Goal: Transaction & Acquisition: Purchase product/service

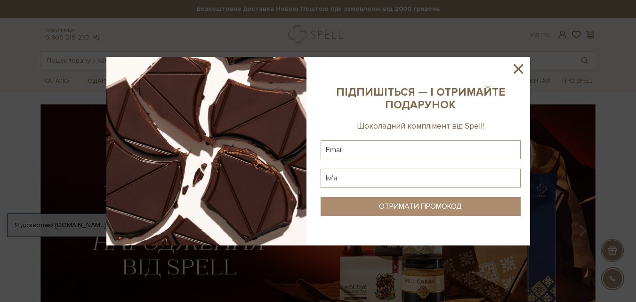
click at [315, 66] on icon at bounding box center [518, 69] width 16 height 16
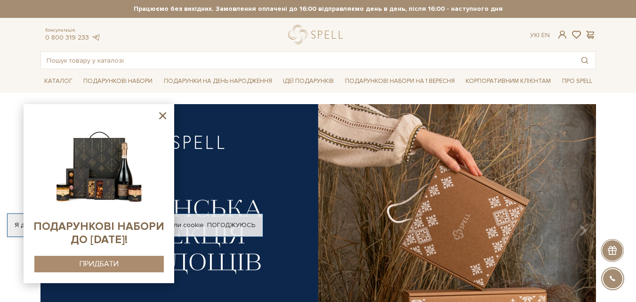
click at [162, 116] on icon at bounding box center [162, 115] width 7 height 7
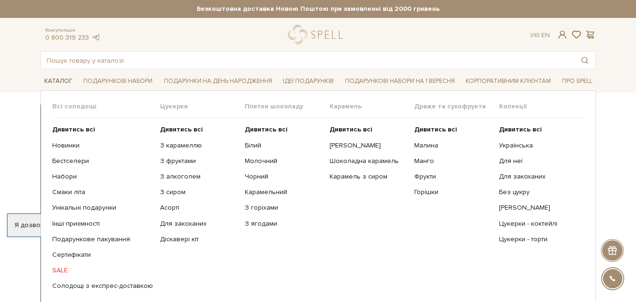
click at [61, 79] on link "Каталог" at bounding box center [58, 81] width 36 height 15
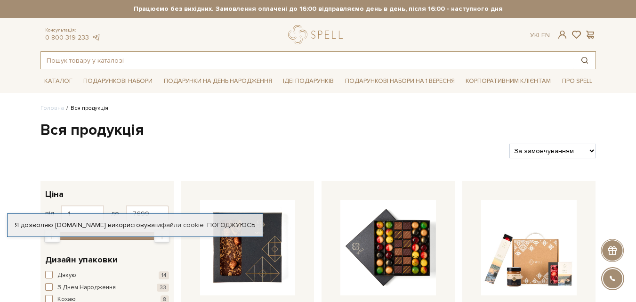
click at [583, 64] on button "Пошук товару у каталозі" at bounding box center [585, 60] width 22 height 17
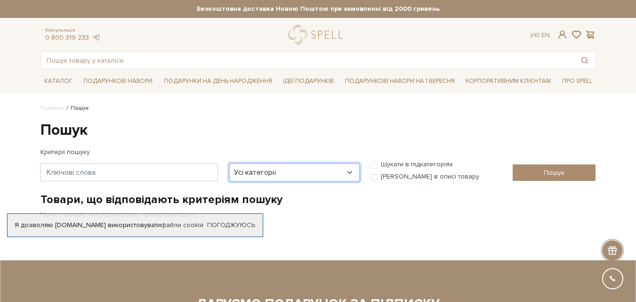
click at [323, 170] on select "Усі категорії акція Без категорії Бокси - для головної сторінки Вся продукція 1…" at bounding box center [294, 172] width 130 height 18
click at [346, 170] on select "Усі категорії акція Без категорії Бокси - для головної сторінки Вся продукція 1…" at bounding box center [294, 172] width 130 height 18
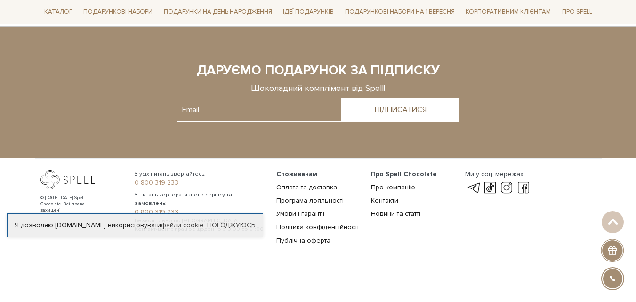
scroll to position [235, 0]
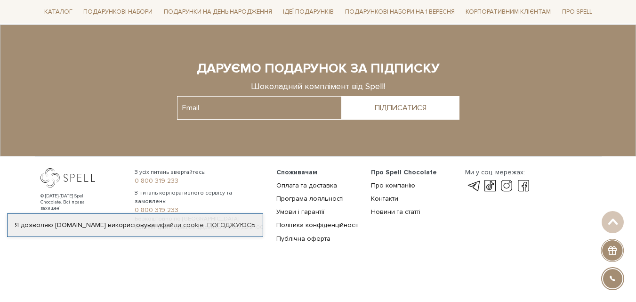
click at [222, 220] on div "Я дозволяю spellchocolate.com використовувати файли cookie Погоджуюсь" at bounding box center [135, 225] width 256 height 24
click at [231, 226] on link "Погоджуюсь" at bounding box center [231, 225] width 48 height 8
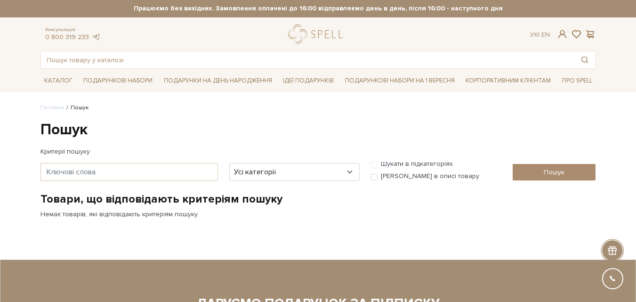
scroll to position [0, 0]
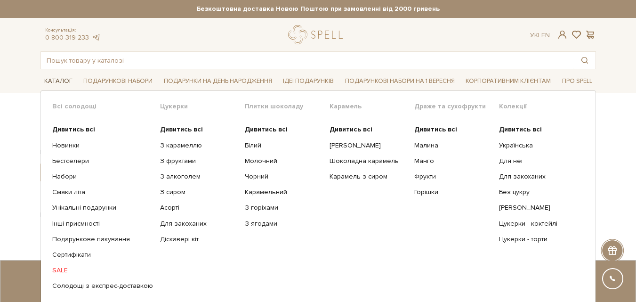
click at [58, 80] on link "Каталог" at bounding box center [58, 81] width 36 height 15
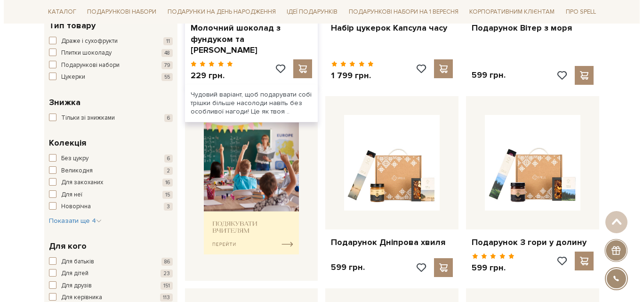
scroll to position [283, 0]
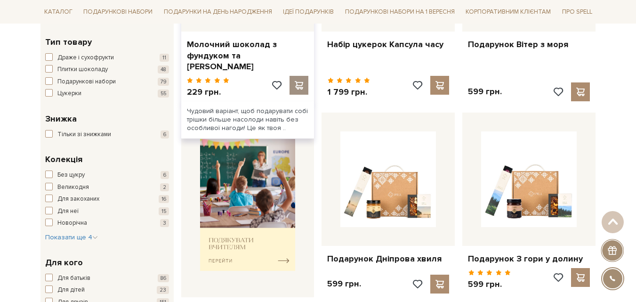
click at [304, 85] on span at bounding box center [299, 85] width 12 height 8
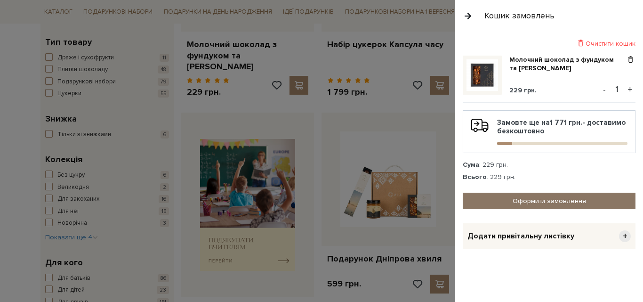
click at [556, 199] on link "Оформити замовлення" at bounding box center [549, 201] width 173 height 16
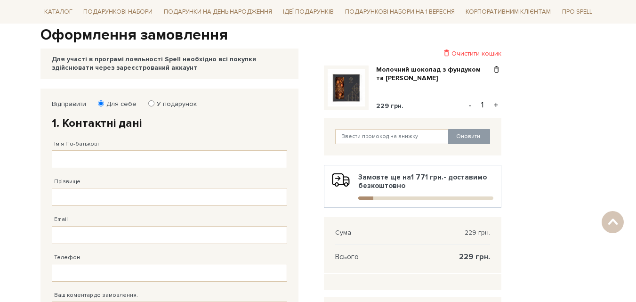
scroll to position [94, 0]
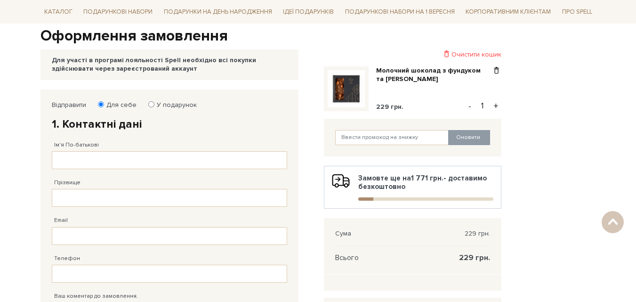
click at [554, 97] on div "Відправити Для себе У подарунок 1. Контактні дані Ім'я По-батькові Заповніть по…" at bounding box center [318, 271] width 567 height 364
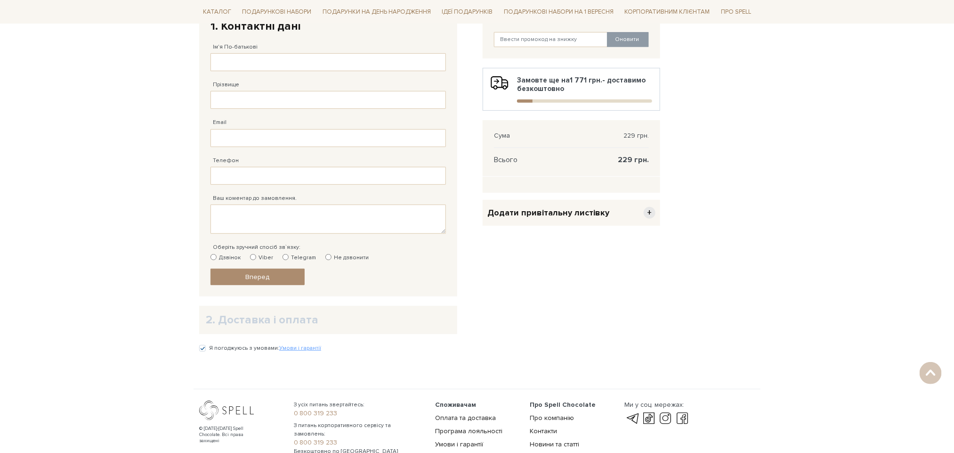
scroll to position [67, 0]
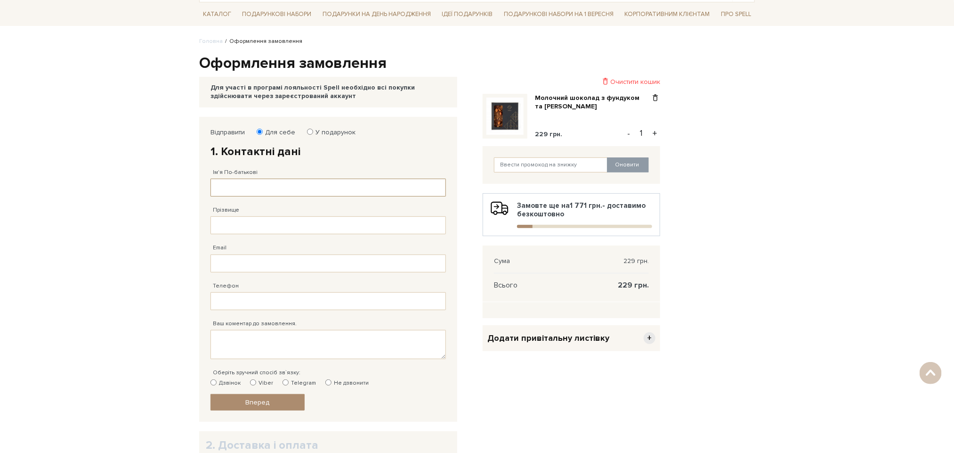
click at [255, 181] on input "Ім'я По-батькові" at bounding box center [327, 187] width 235 height 18
type input "Артем"
type input "Зинченко"
type input "artemzinchenco5@gmail.com"
type input "38 (093) 471 73 98"
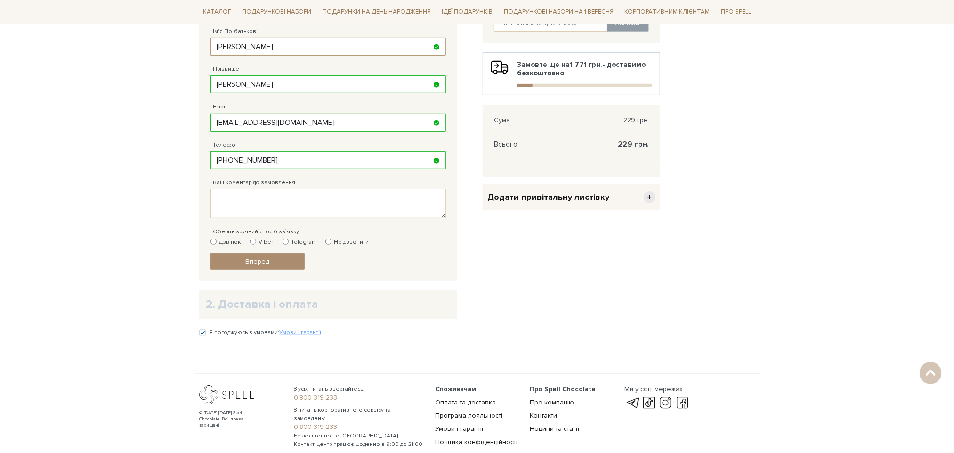
scroll to position [208, 0]
click at [325, 243] on input "Не дзвонити" at bounding box center [328, 241] width 6 height 6
radio input "true"
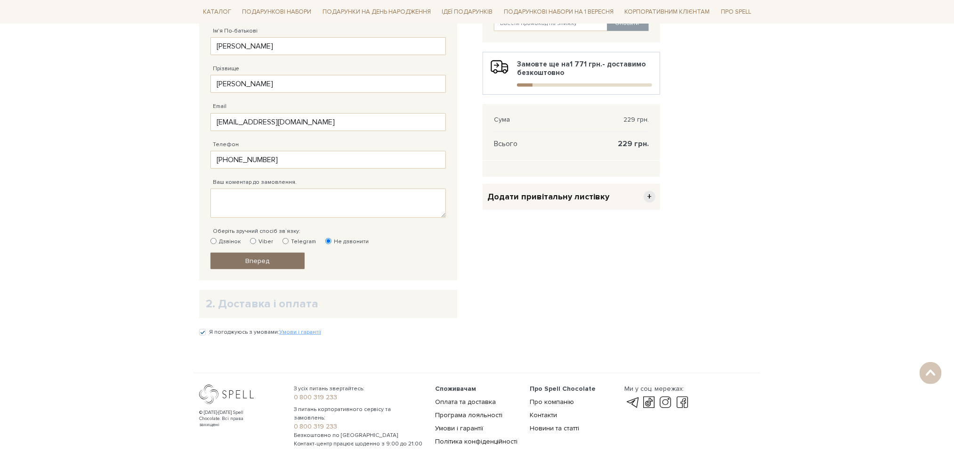
click at [251, 260] on span "Вперед" at bounding box center [258, 261] width 24 height 8
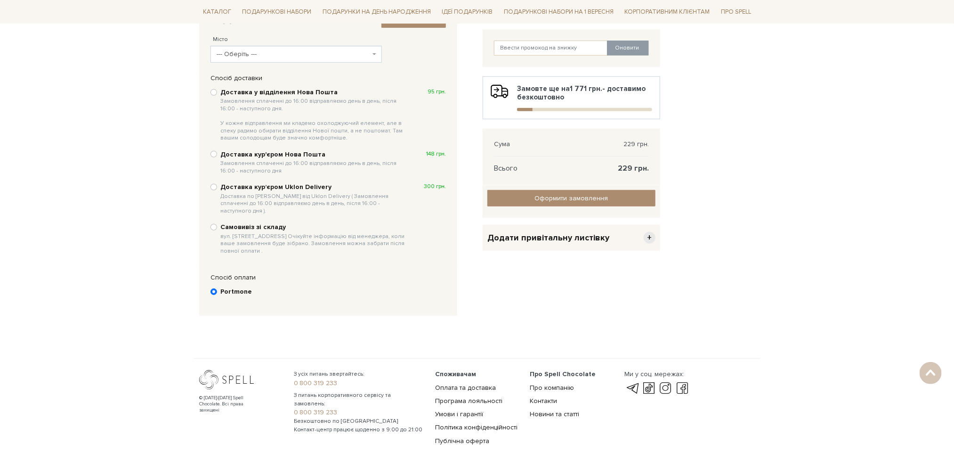
scroll to position [113, 0]
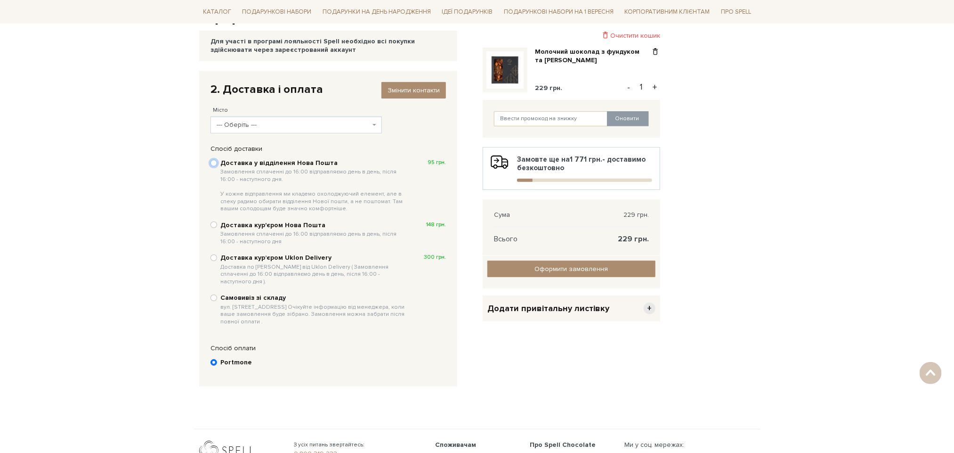
click at [212, 162] on input "Доставка у відділення Нова Пошта Замовлення сплаченні до 16:00 відправляємо ден…" at bounding box center [213, 163] width 7 height 7
radio input "true"
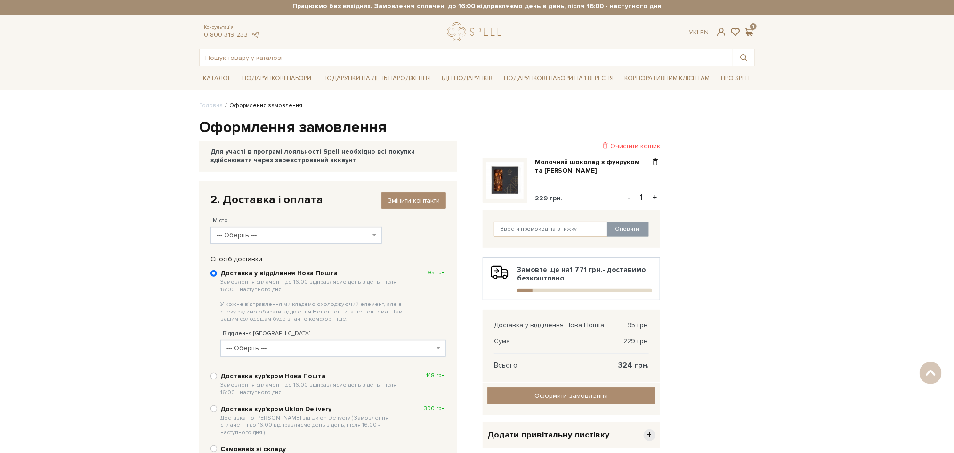
scroll to position [0, 0]
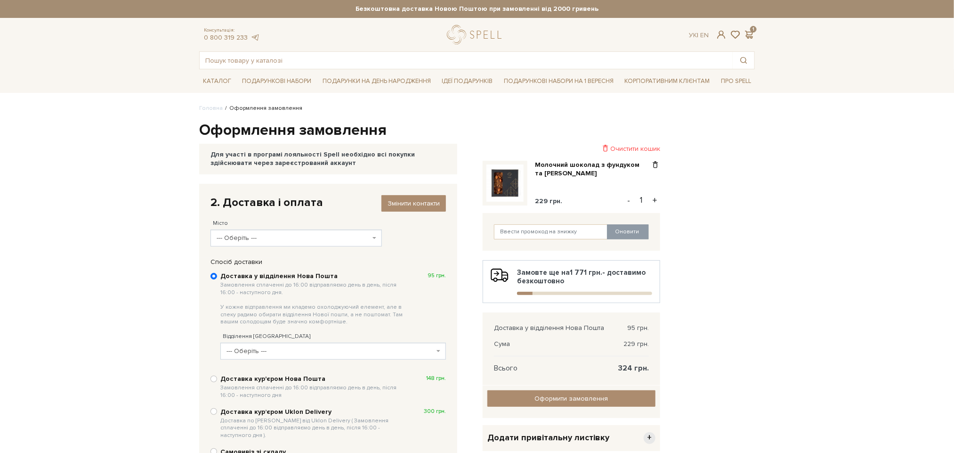
scroll to position [208, 0]
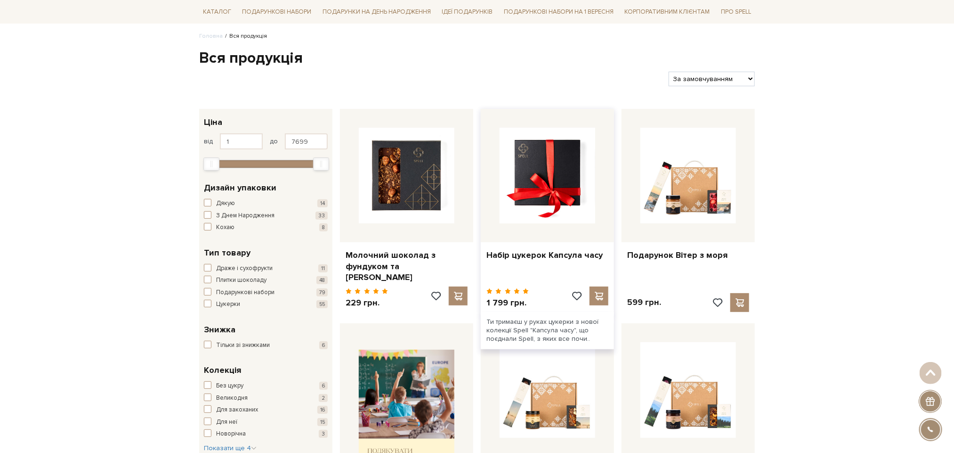
scroll to position [71, 0]
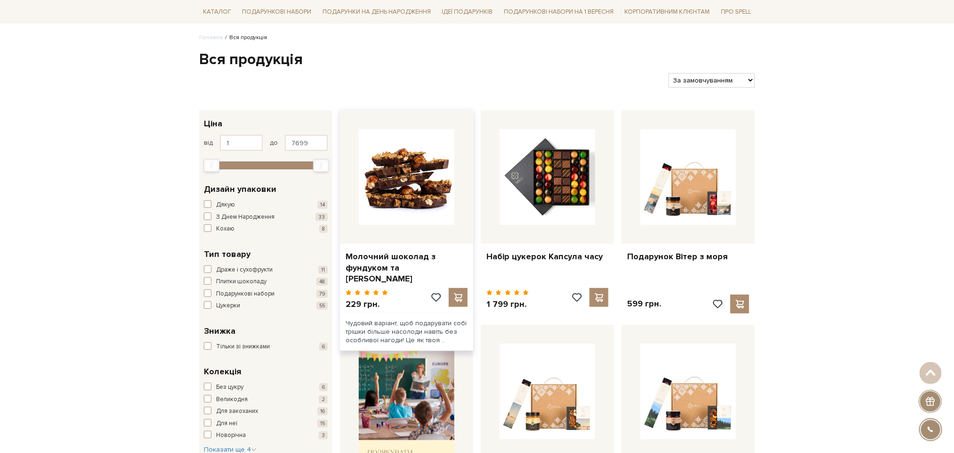
click at [414, 181] on img at bounding box center [407, 177] width 96 height 96
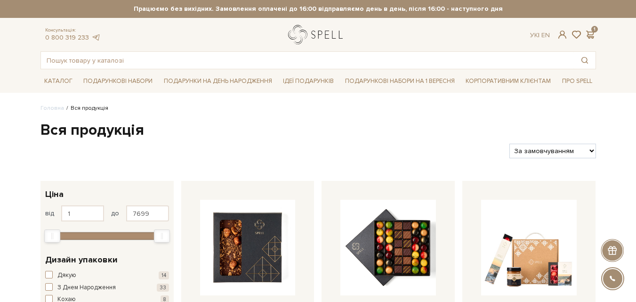
click at [324, 31] on link "logo" at bounding box center [317, 34] width 59 height 19
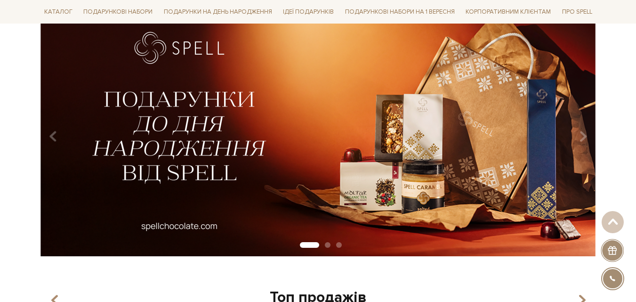
scroll to position [47, 0]
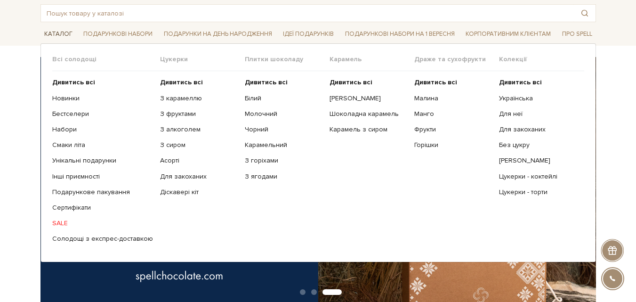
click at [61, 31] on link "Каталог" at bounding box center [58, 34] width 36 height 15
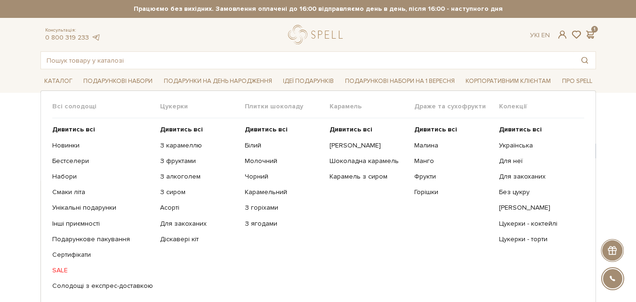
click at [65, 268] on link "SALE" at bounding box center [102, 270] width 101 height 8
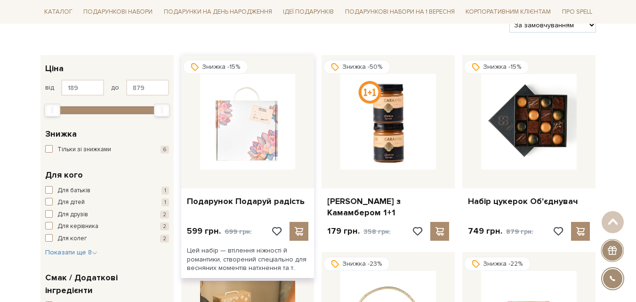
scroll to position [141, 0]
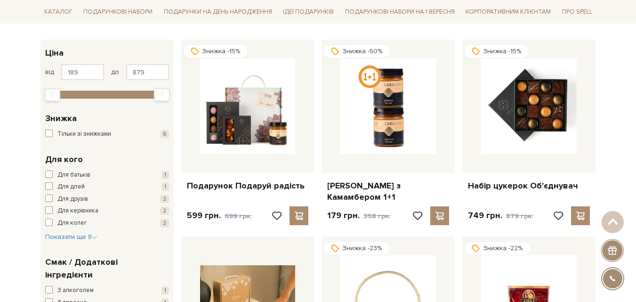
click at [616, 250] on div at bounding box center [612, 250] width 23 height 23
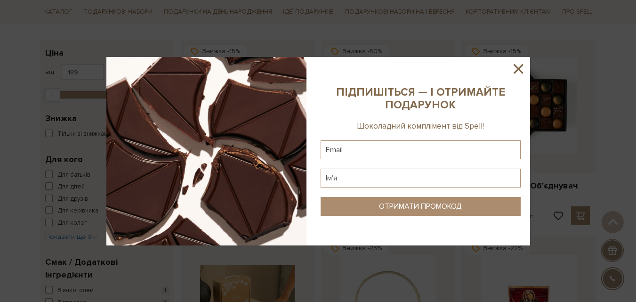
click at [519, 68] on icon at bounding box center [518, 68] width 9 height 9
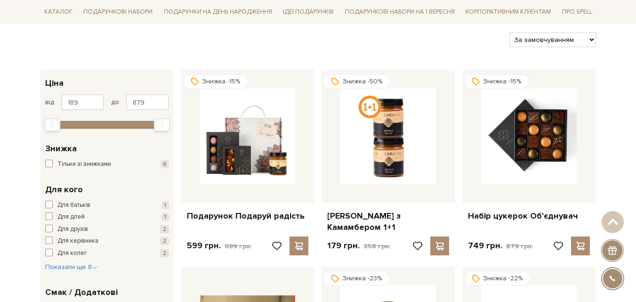
scroll to position [0, 0]
